Goal: Task Accomplishment & Management: Use online tool/utility

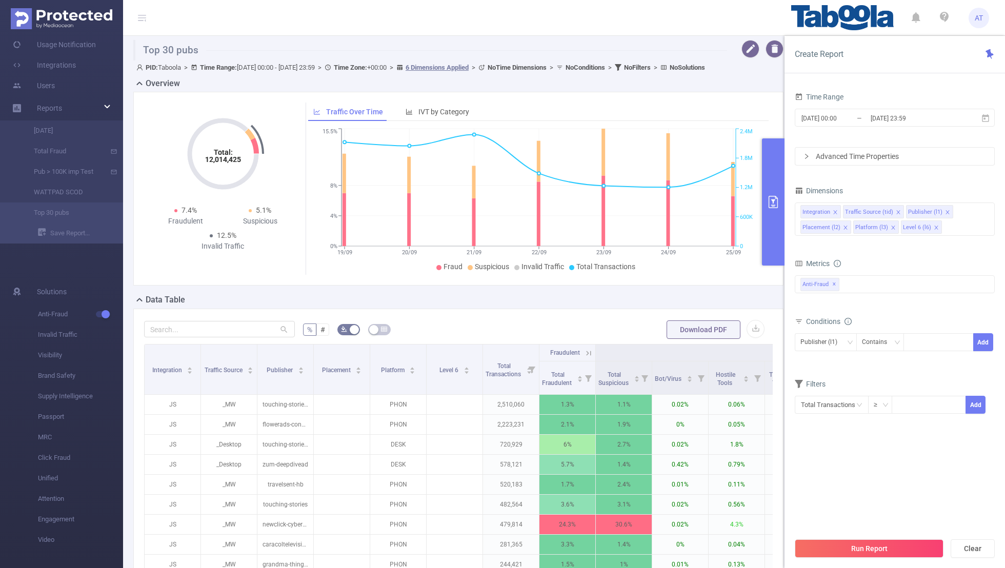
scroll to position [0, 2]
click at [914, 344] on input at bounding box center [911, 342] width 5 height 13
paste input "postmedia-edmontonsun"
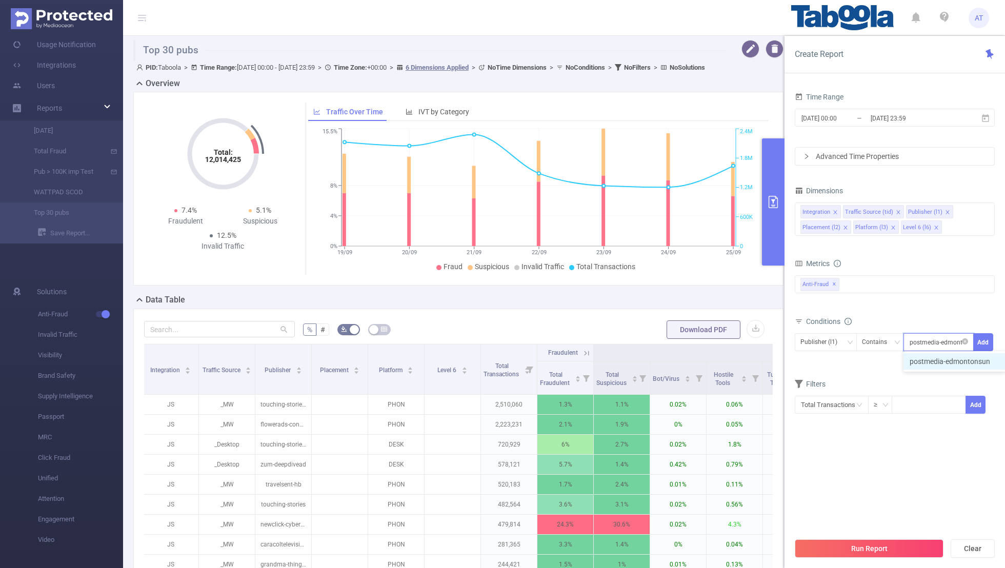
scroll to position [0, 10]
type input "postmedia-edmontonsun"
click at [984, 338] on button "Add" at bounding box center [984, 342] width 20 height 18
click at [899, 399] on div "Filters" at bounding box center [895, 402] width 200 height 17
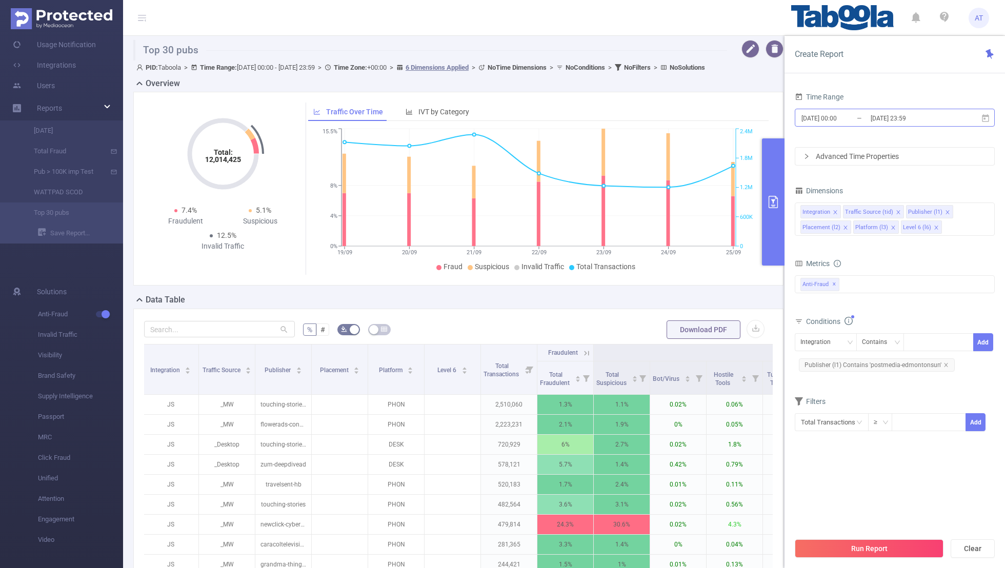
click at [845, 115] on input "[DATE] 00:00" at bounding box center [842, 118] width 83 height 14
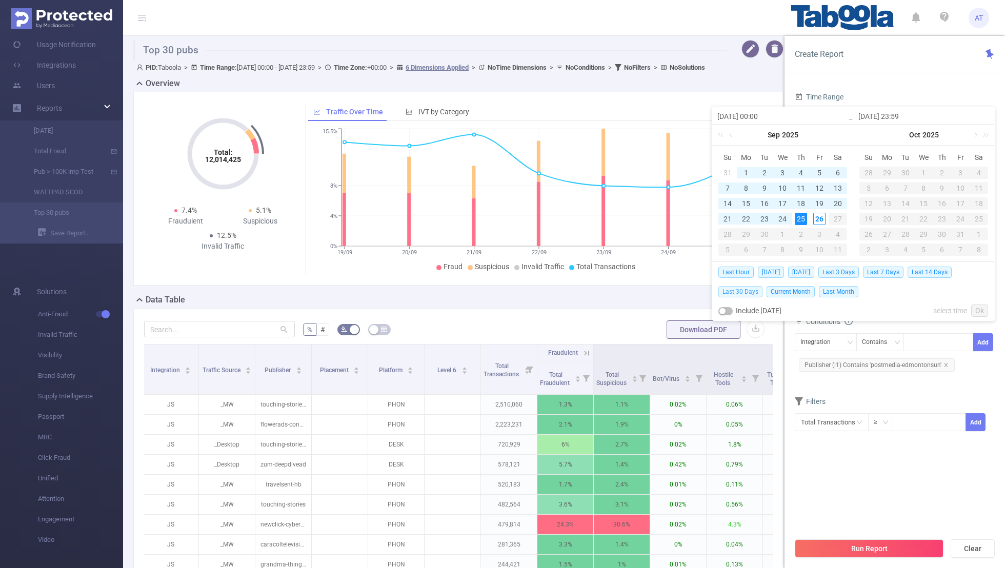
click at [743, 293] on span "Last 30 Days" at bounding box center [741, 291] width 44 height 11
type input "[DATE] 00:00"
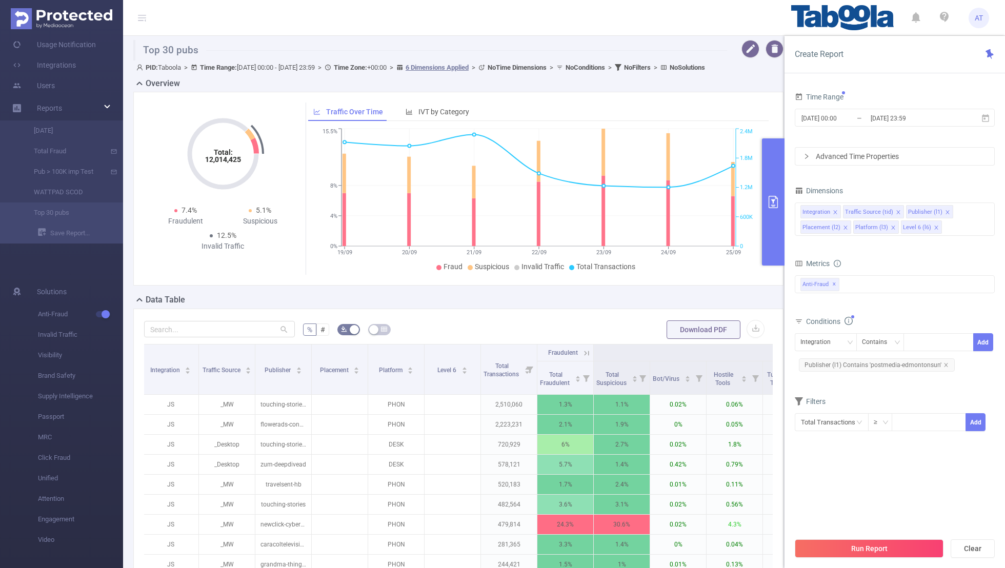
click at [846, 507] on section "Time Range [DATE] 00:00 _ [DATE] 23:59 Advanced Time Properties Dimensions Inte…" at bounding box center [895, 311] width 200 height 443
click at [852, 552] on button "Run Report" at bounding box center [869, 549] width 149 height 18
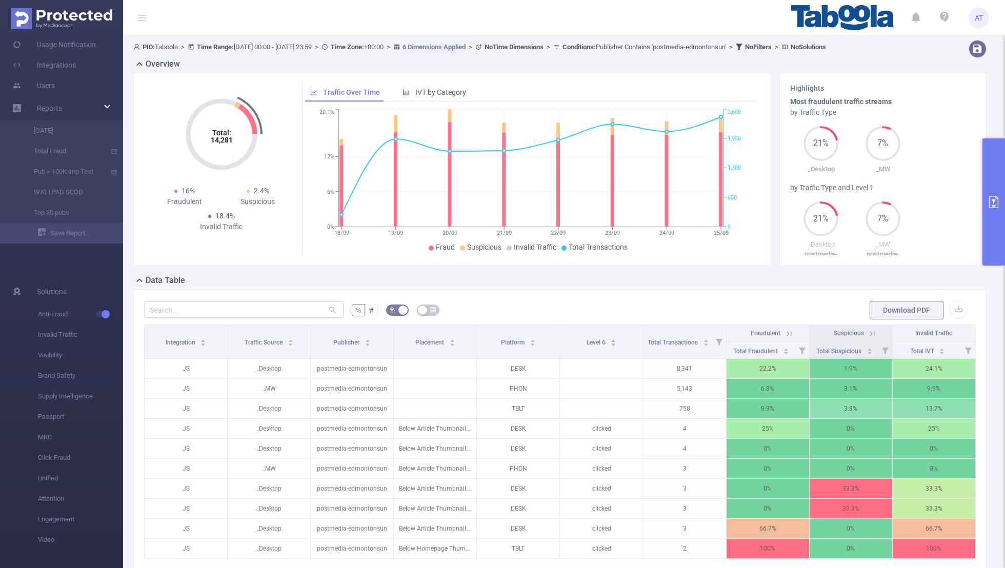
click at [995, 202] on icon "primary" at bounding box center [994, 202] width 12 height 12
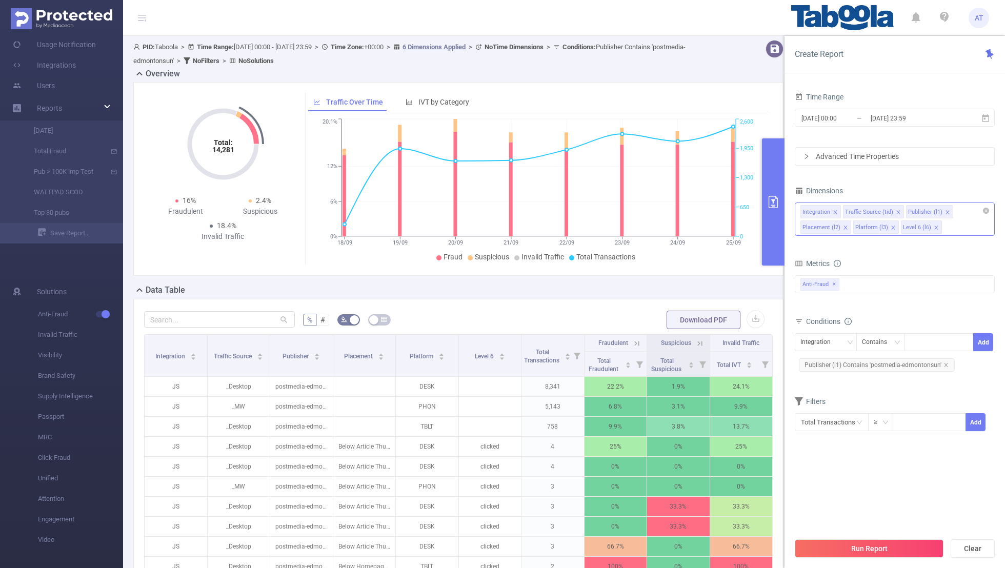
click at [896, 208] on span at bounding box center [898, 212] width 5 height 11
click at [837, 210] on icon "icon: close" at bounding box center [835, 212] width 5 height 5
click at [892, 210] on icon "icon: close" at bounding box center [894, 212] width 5 height 5
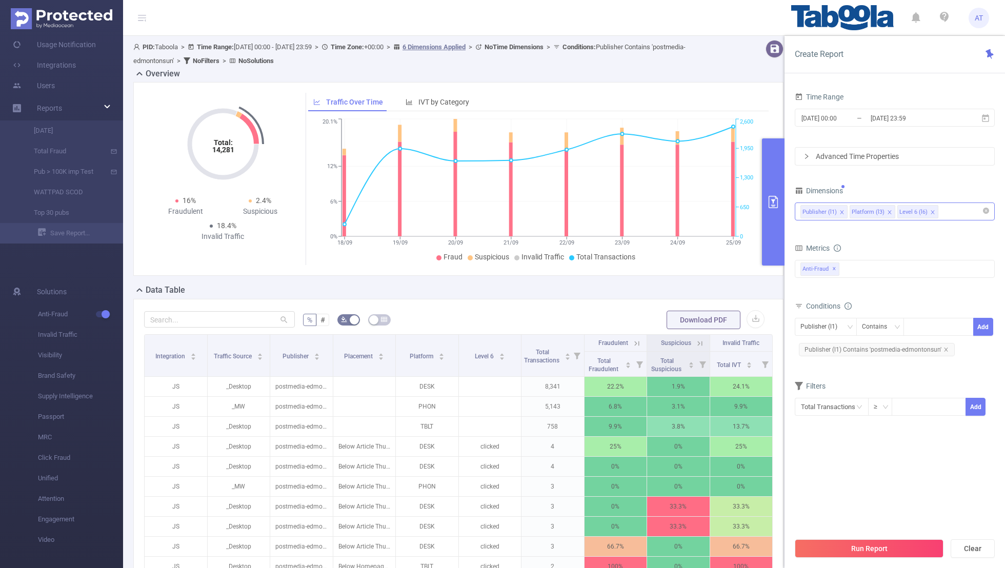
click at [888, 210] on icon "icon: close" at bounding box center [889, 212] width 5 height 5
click at [882, 227] on div "Dimensions Publisher (l1) Level 6 (l6)" at bounding box center [895, 206] width 200 height 45
click at [872, 488] on section "Time Range [DATE] 00:00 _ [DATE] 23:59 Advanced Time Properties Dimensions Publ…" at bounding box center [895, 311] width 200 height 443
click at [869, 545] on button "Run Report" at bounding box center [869, 549] width 149 height 18
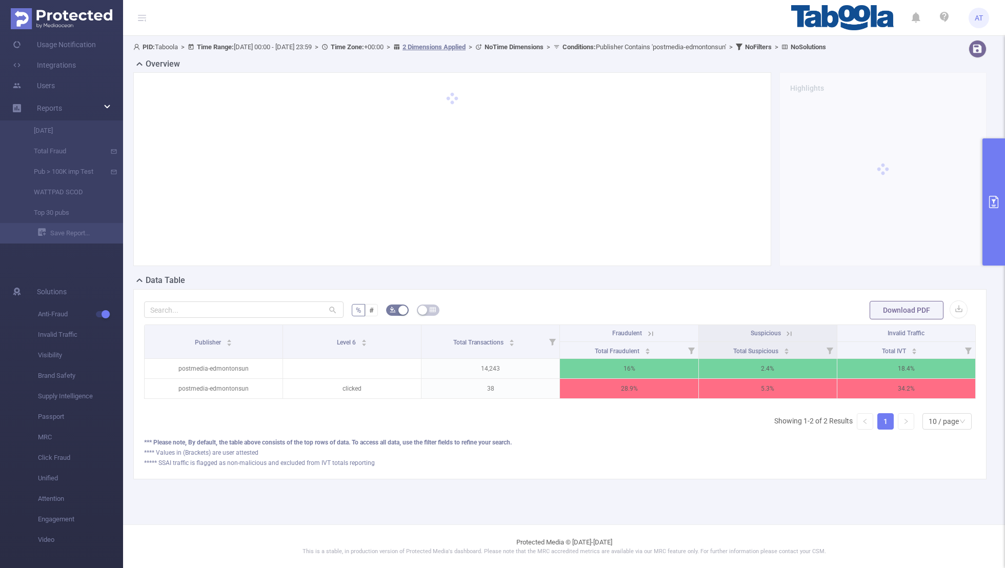
click at [789, 332] on icon at bounding box center [789, 333] width 9 height 9
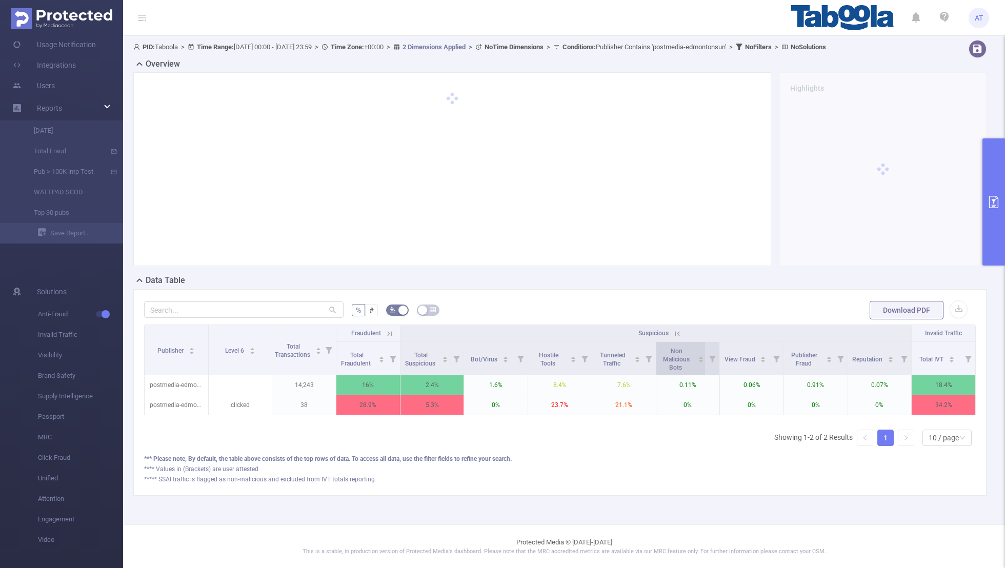
scroll to position [0, 2]
click at [386, 333] on icon at bounding box center [387, 333] width 9 height 9
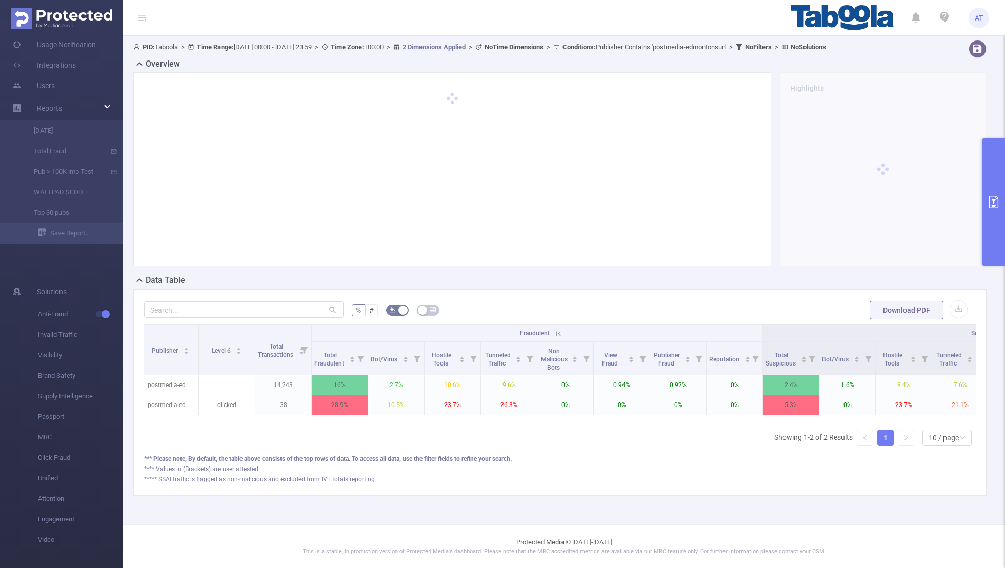
click at [991, 189] on button "primary" at bounding box center [994, 201] width 23 height 127
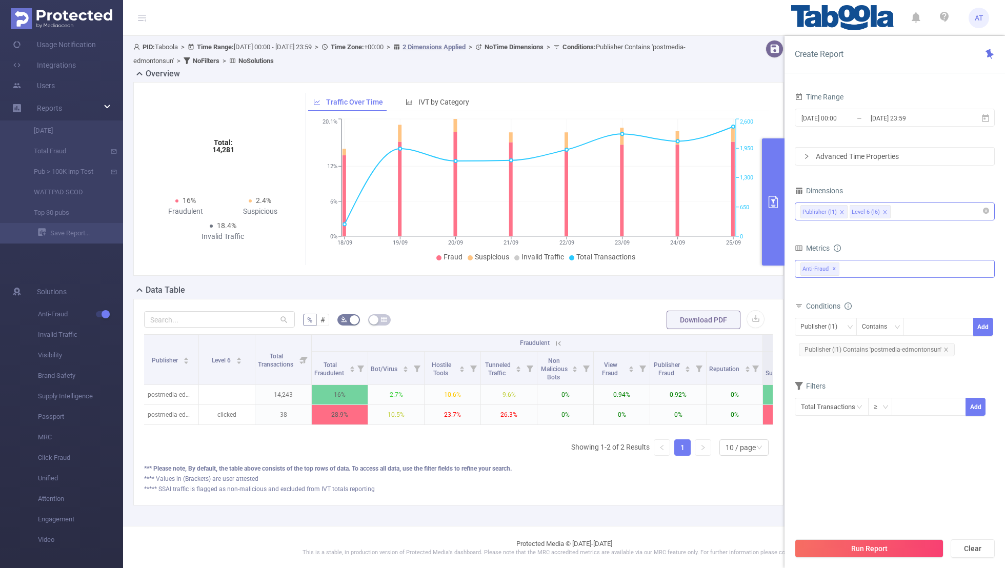
click at [833, 269] on span "✕" at bounding box center [834, 269] width 4 height 12
click at [843, 268] on div at bounding box center [895, 268] width 200 height 16
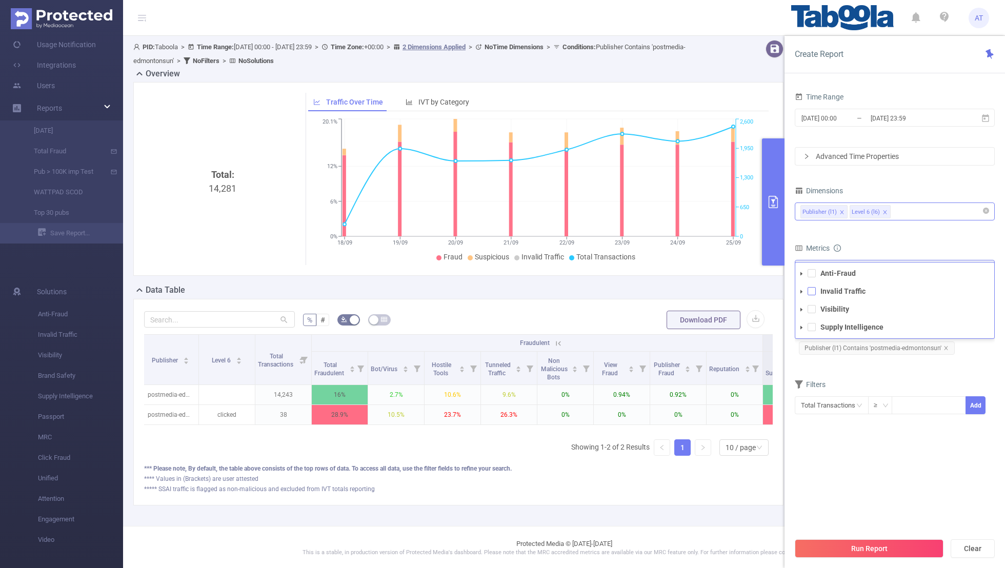
click at [812, 291] on span at bounding box center [812, 291] width 8 height 8
click at [860, 462] on section "Time Range [DATE] 00:00 _ [DATE] 23:59 Advanced Time Properties Dimensions Publ…" at bounding box center [895, 311] width 200 height 443
click at [867, 547] on button "Run Report" at bounding box center [869, 549] width 149 height 18
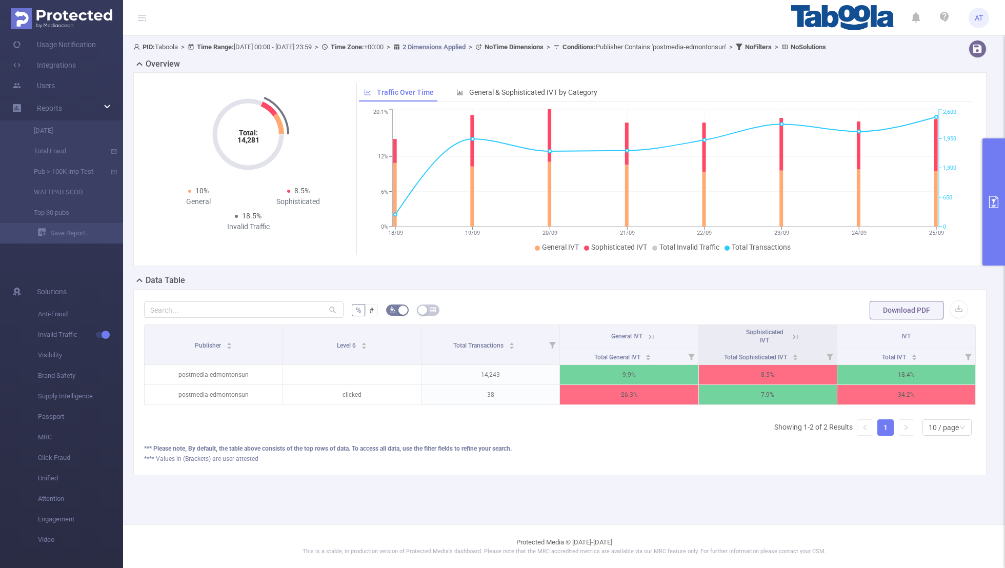
click at [797, 338] on icon at bounding box center [795, 336] width 9 height 9
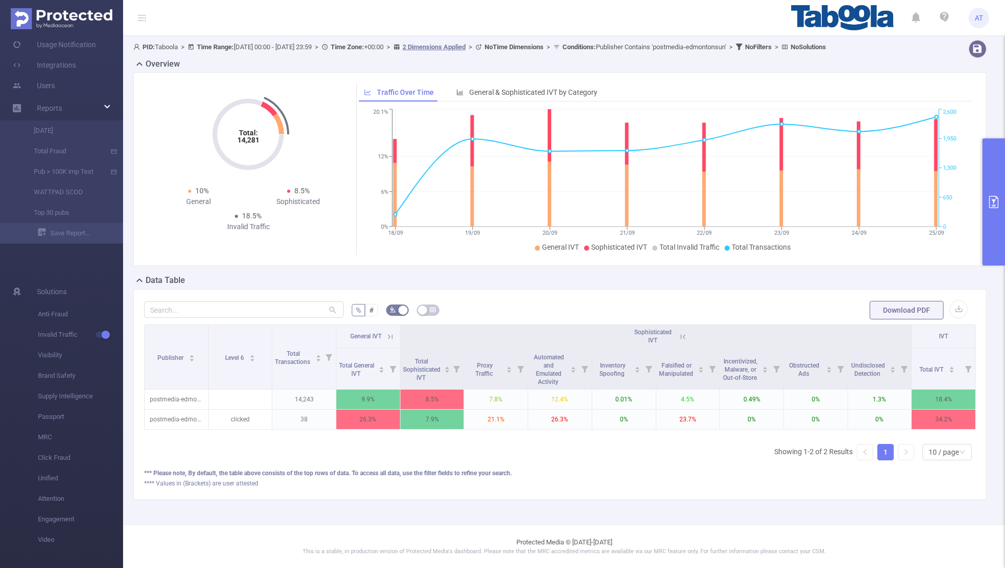
click at [388, 333] on icon at bounding box center [390, 336] width 9 height 9
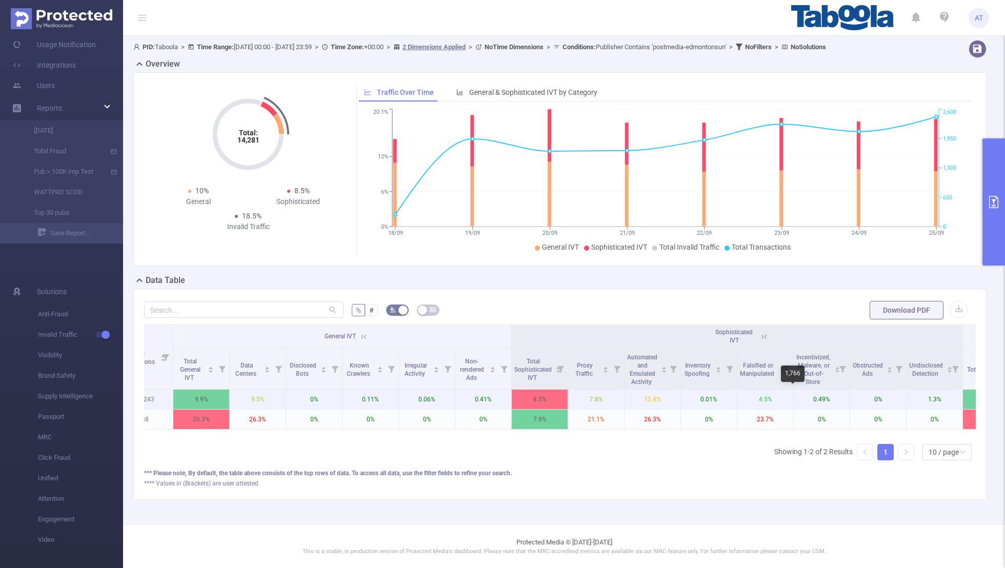
scroll to position [0, 186]
